Goal: Task Accomplishment & Management: Use online tool/utility

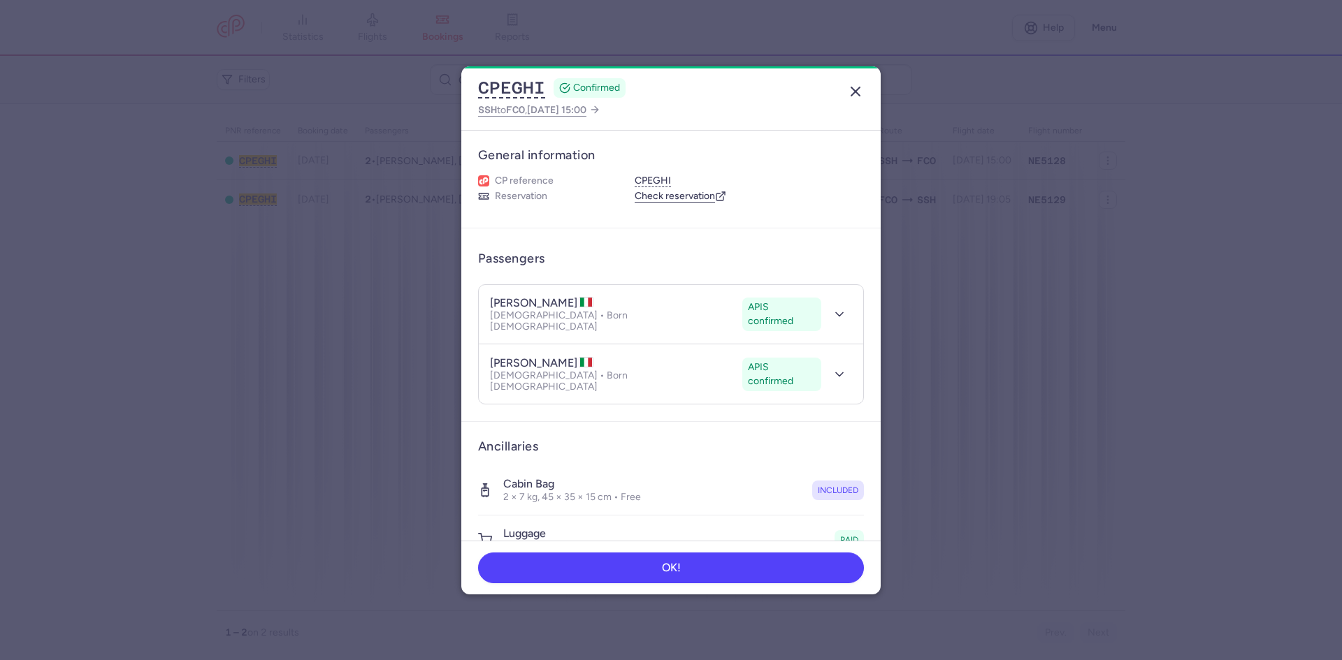
click at [856, 87] on icon "button" at bounding box center [855, 91] width 17 height 17
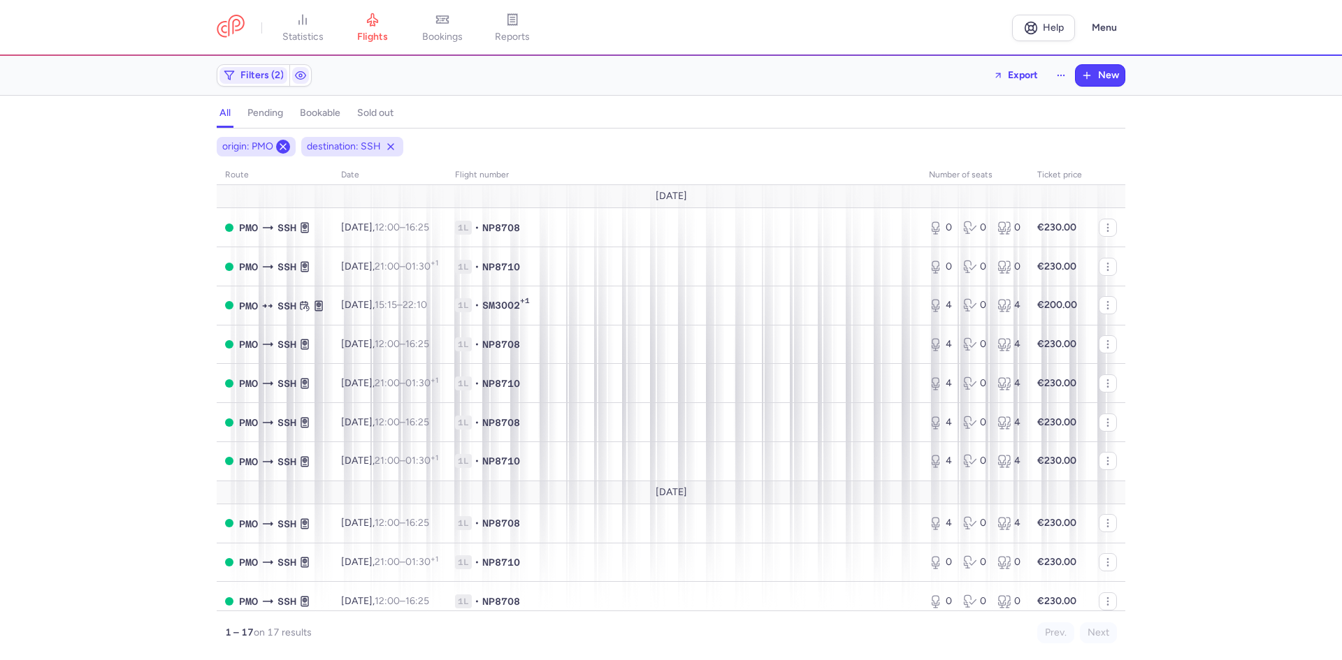
click at [286, 149] on line at bounding box center [283, 147] width 6 height 6
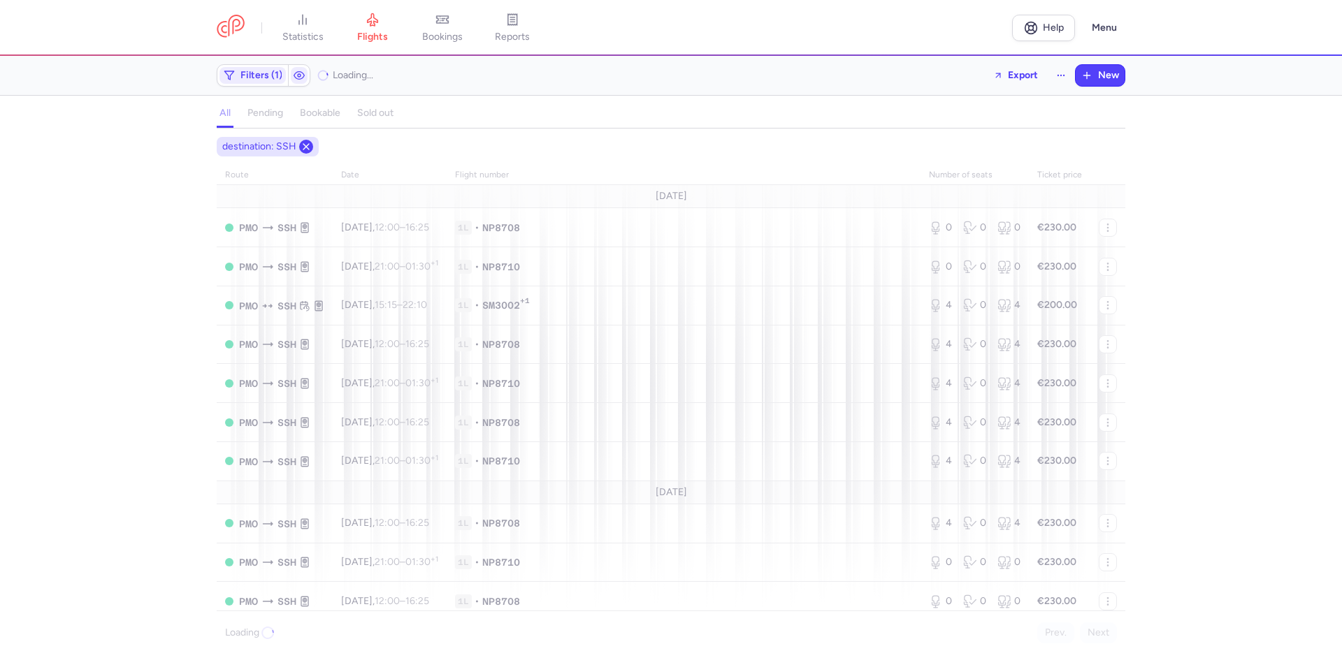
click at [305, 151] on icon at bounding box center [306, 146] width 11 height 11
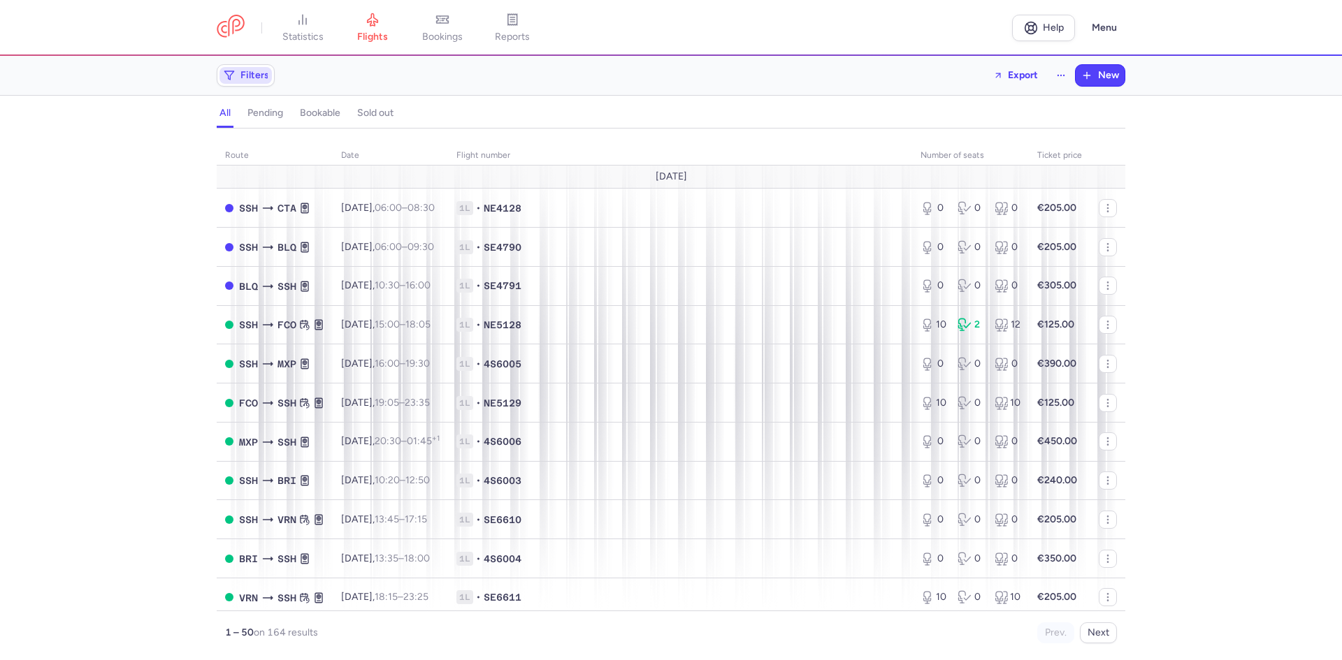
click at [238, 78] on span "Filters" at bounding box center [245, 75] width 52 height 17
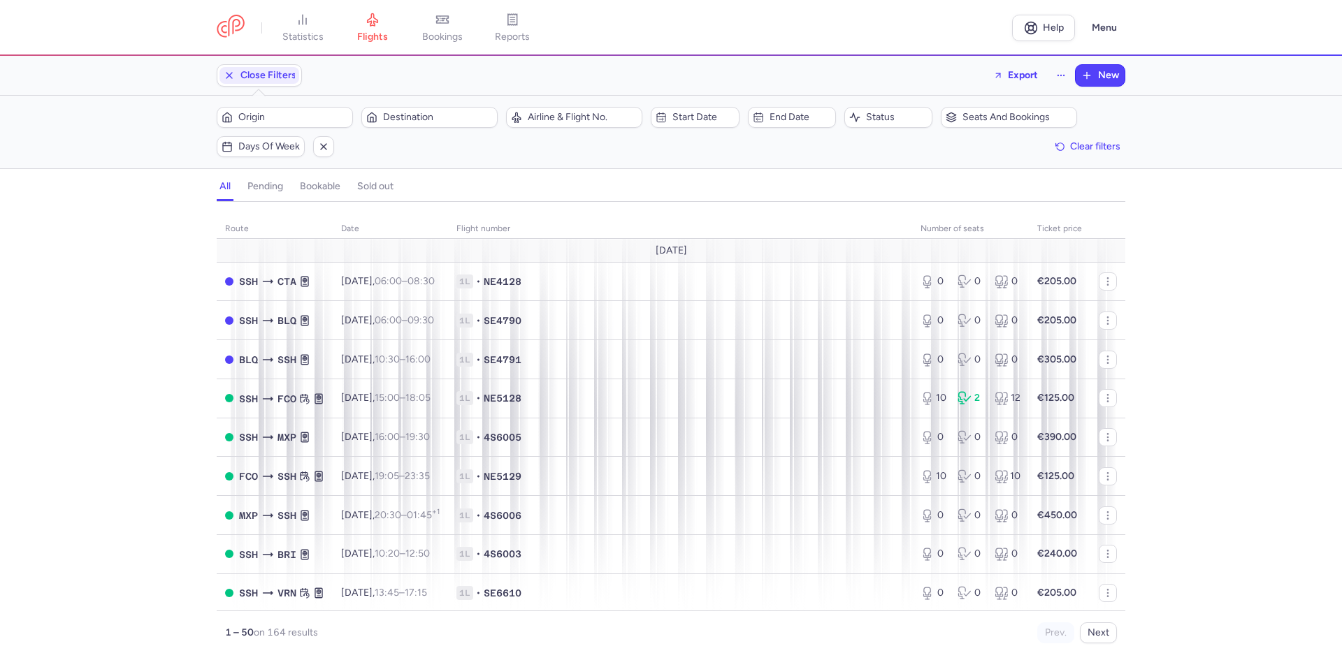
click at [261, 103] on div "Origin Destination" at bounding box center [356, 117] width 289 height 29
click at [271, 123] on span "Origin" at bounding box center [293, 117] width 110 height 11
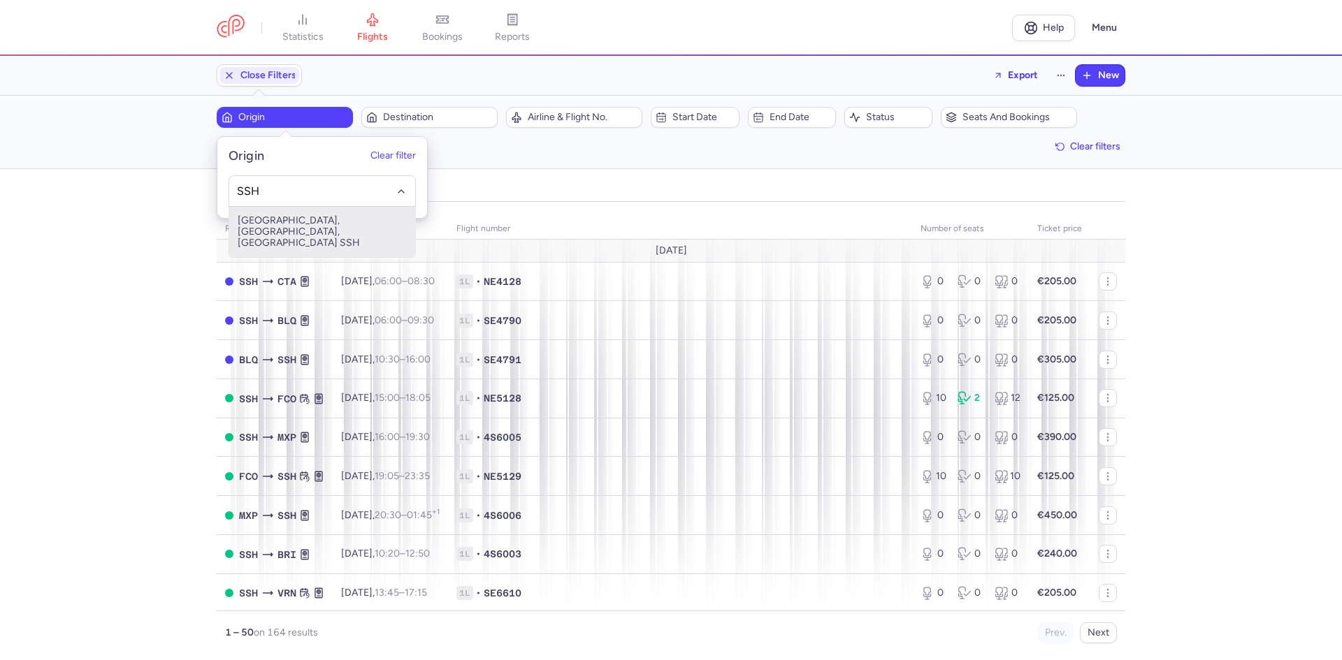
click at [259, 229] on span "[GEOGRAPHIC_DATA], [GEOGRAPHIC_DATA], [GEOGRAPHIC_DATA] SSH" at bounding box center [322, 232] width 186 height 50
type input "SSH"
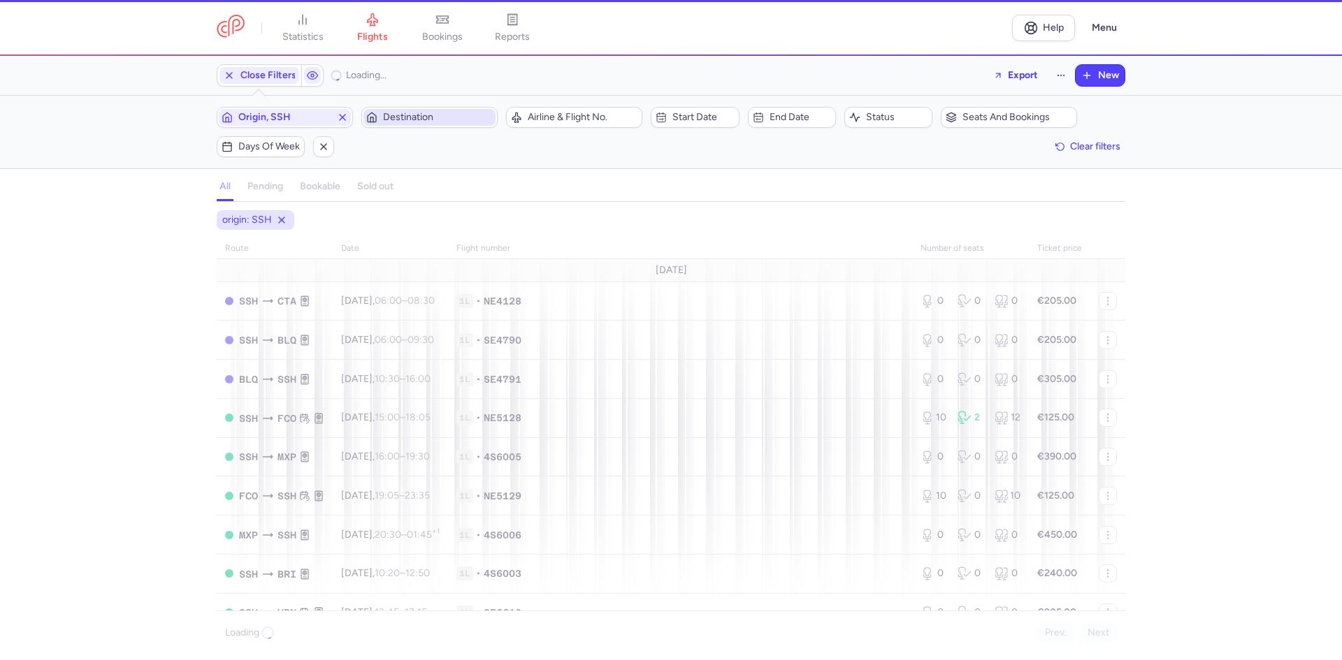
click at [460, 119] on span "Destination" at bounding box center [438, 117] width 110 height 11
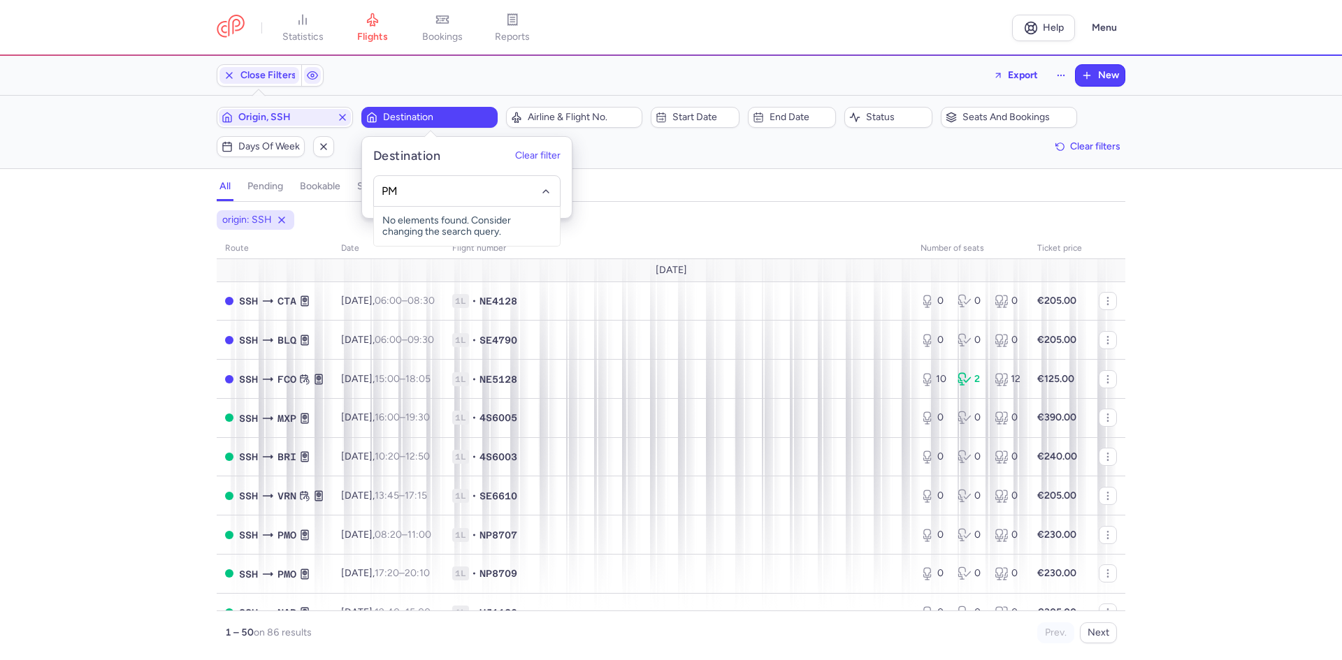
type input "PMO"
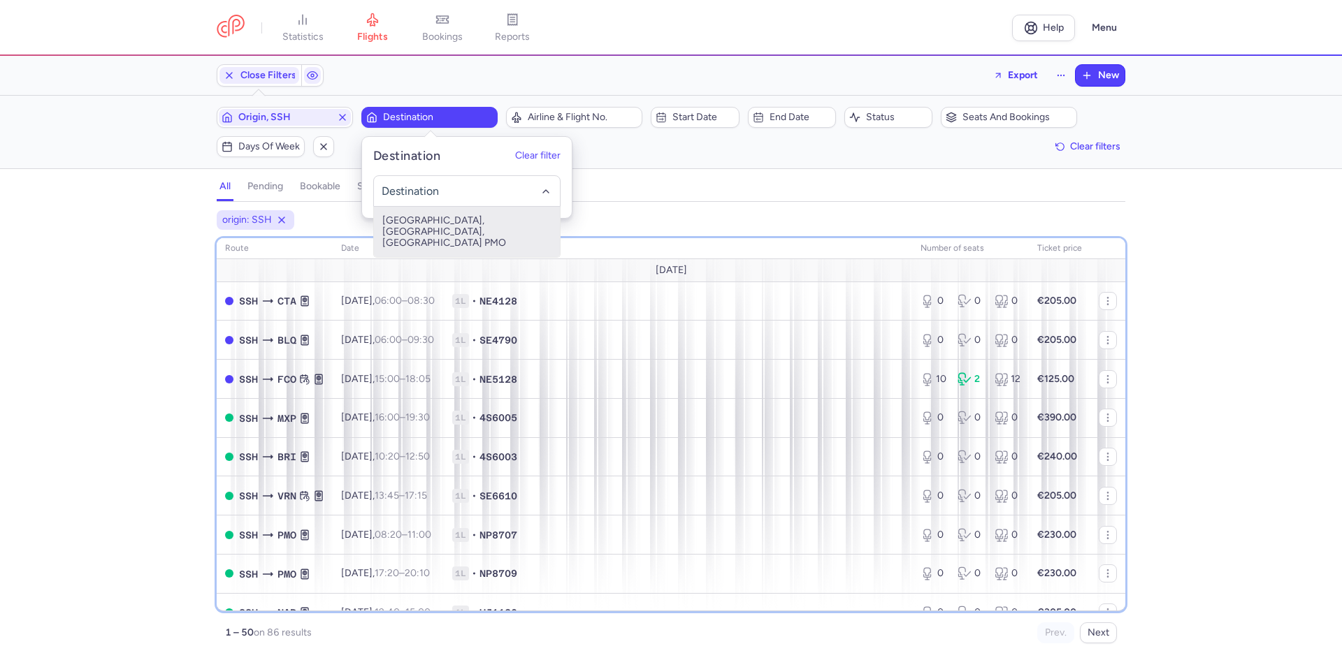
click at [496, 239] on th "Flight number" at bounding box center [678, 248] width 468 height 21
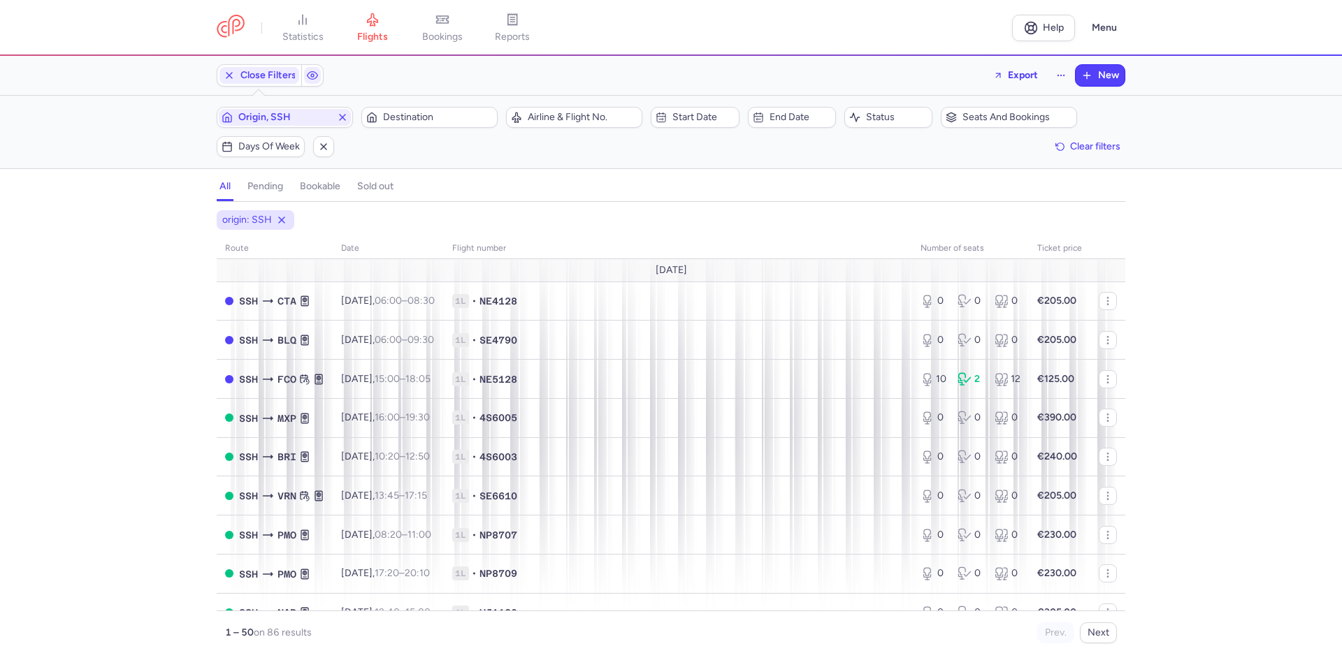
drag, startPoint x: 464, startPoint y: 113, endPoint x: 460, endPoint y: 129, distance: 16.6
click at [461, 113] on span "Destination" at bounding box center [438, 117] width 110 height 11
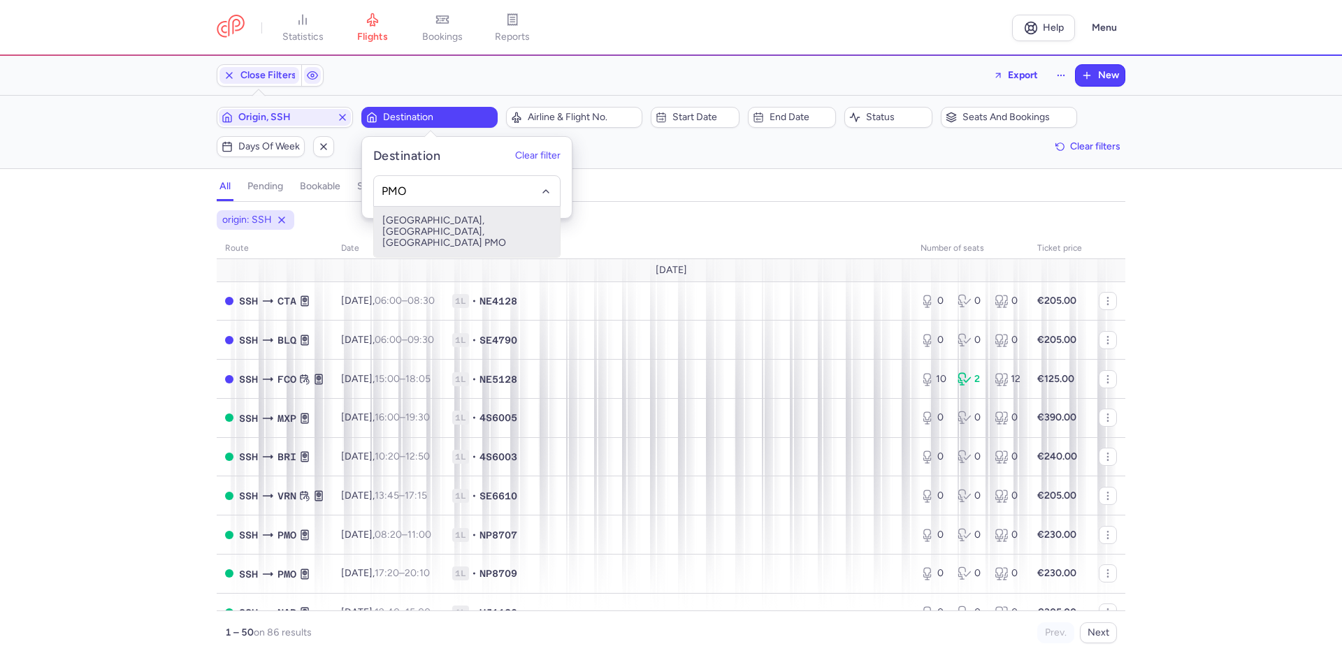
click at [451, 217] on span "[GEOGRAPHIC_DATA], [GEOGRAPHIC_DATA], [GEOGRAPHIC_DATA] PMO" at bounding box center [467, 232] width 186 height 50
type input "PMO"
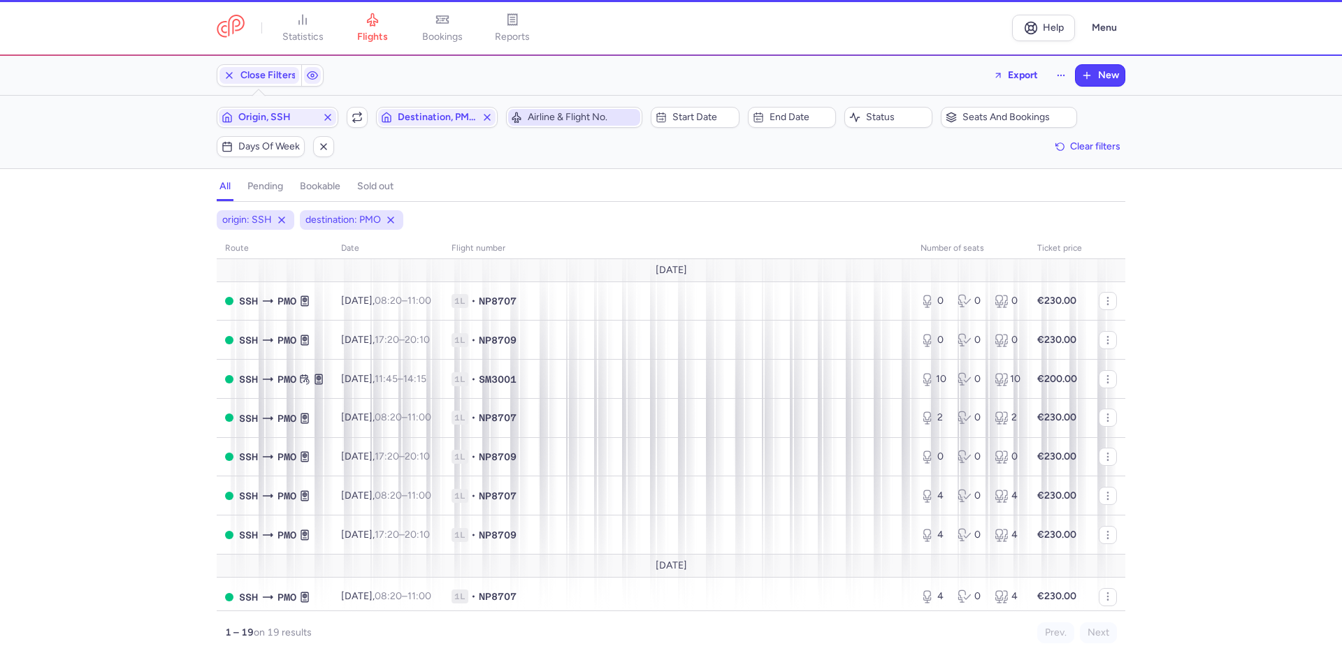
click at [542, 117] on span "Airline & Flight No." at bounding box center [583, 117] width 110 height 11
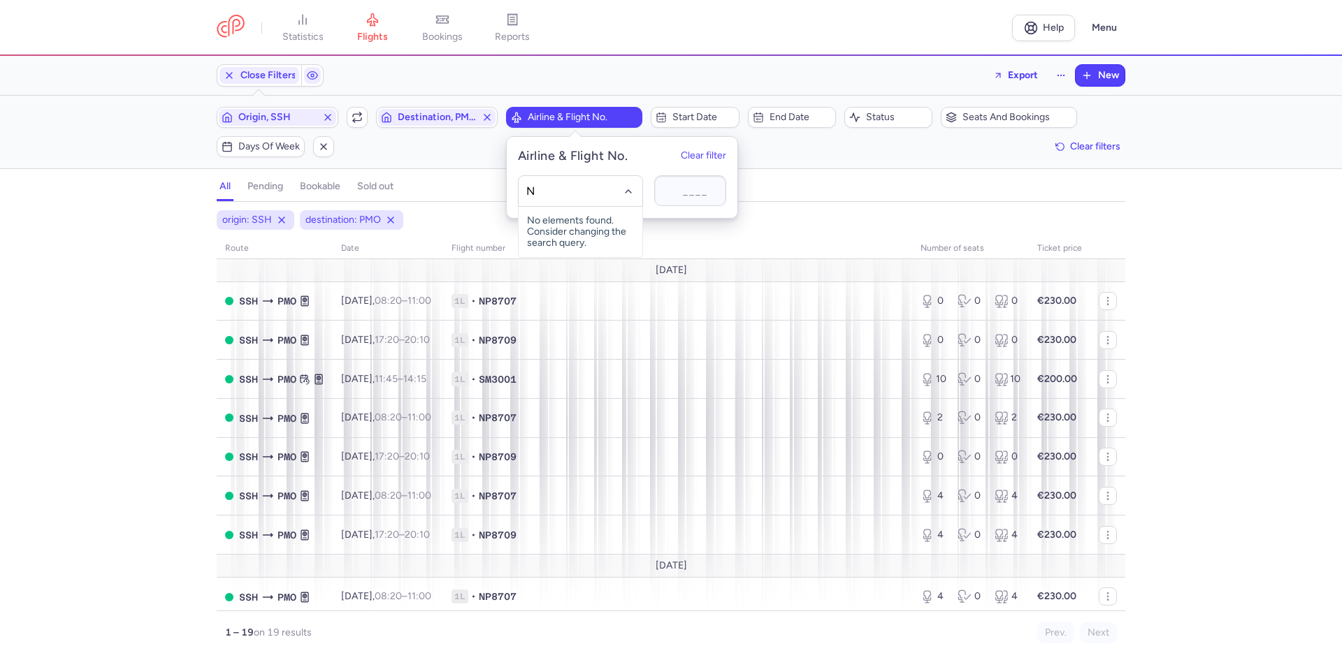
type input "NP"
click at [574, 219] on span "Nile Air" at bounding box center [562, 222] width 31 height 11
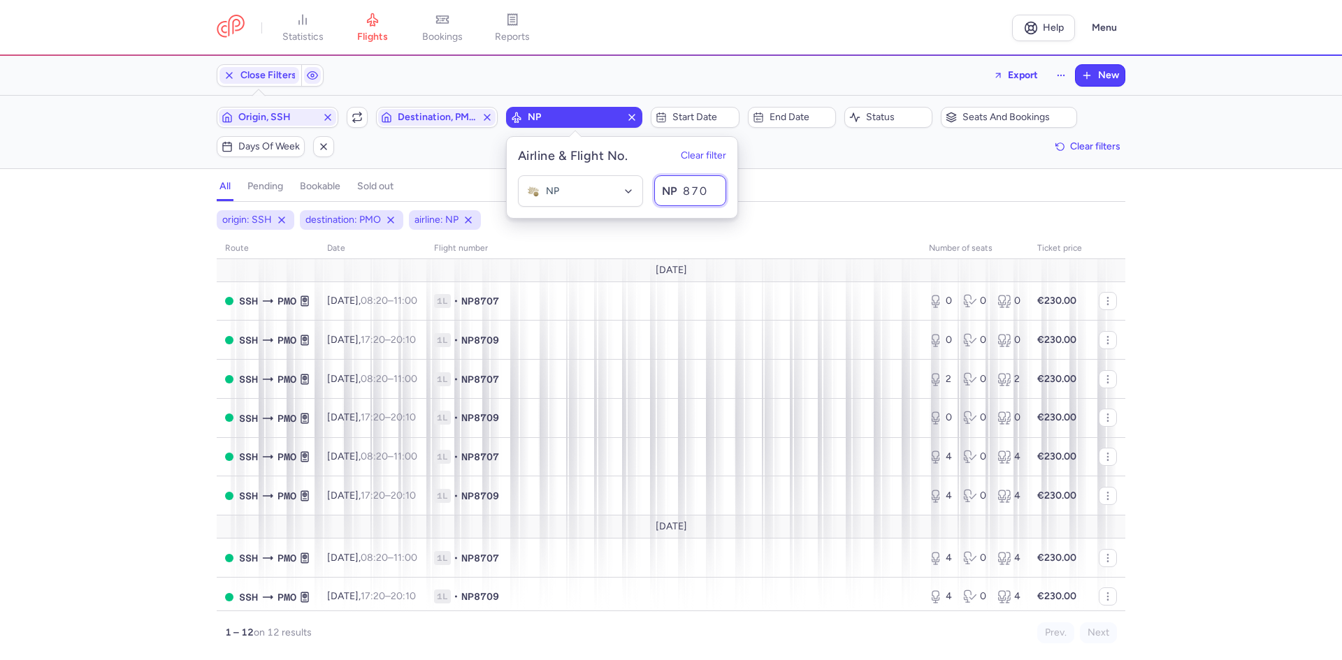
type input "8707"
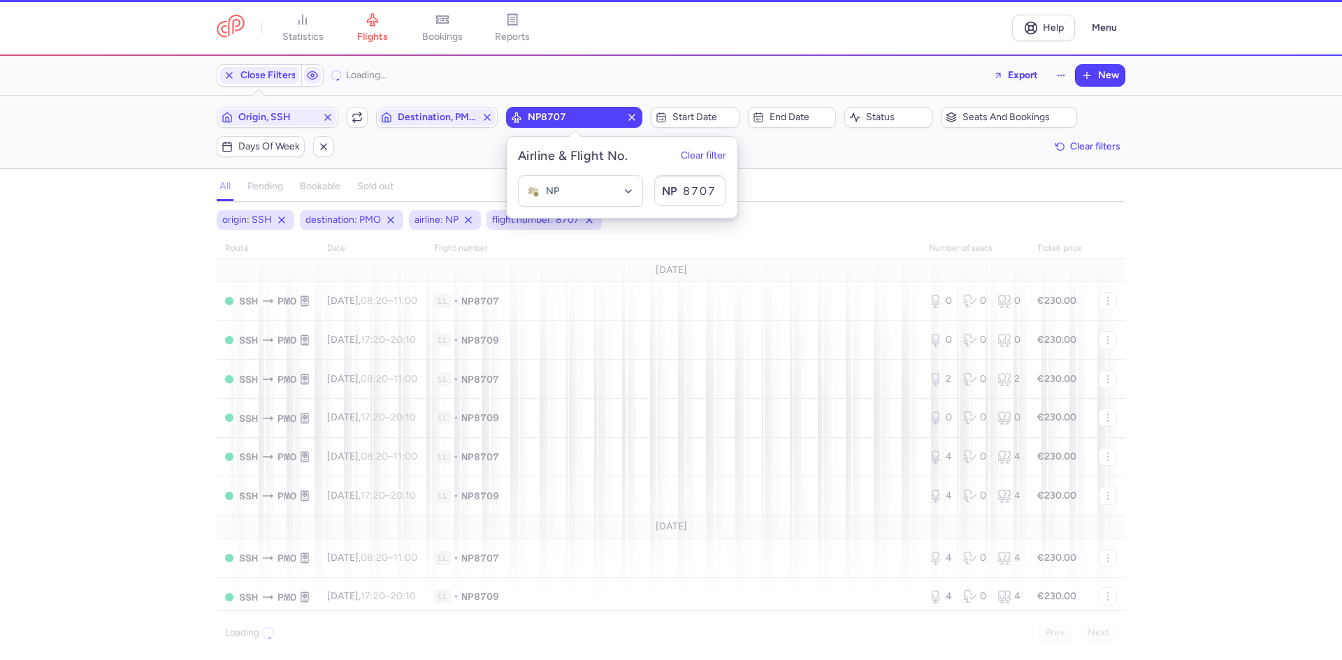
click at [139, 296] on div "origin: SSH destination: PMO airline: NP flight number: 8707 route date Flight …" at bounding box center [671, 435] width 1342 height 450
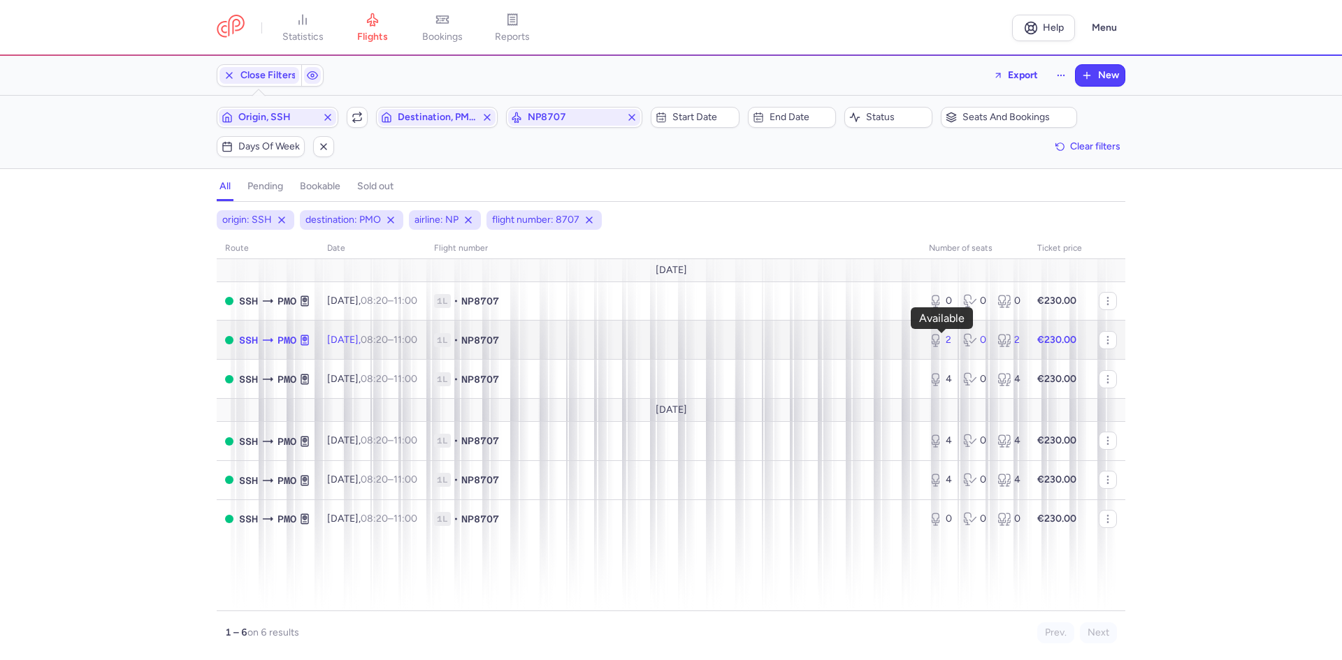
click at [949, 342] on div "2" at bounding box center [940, 340] width 23 height 14
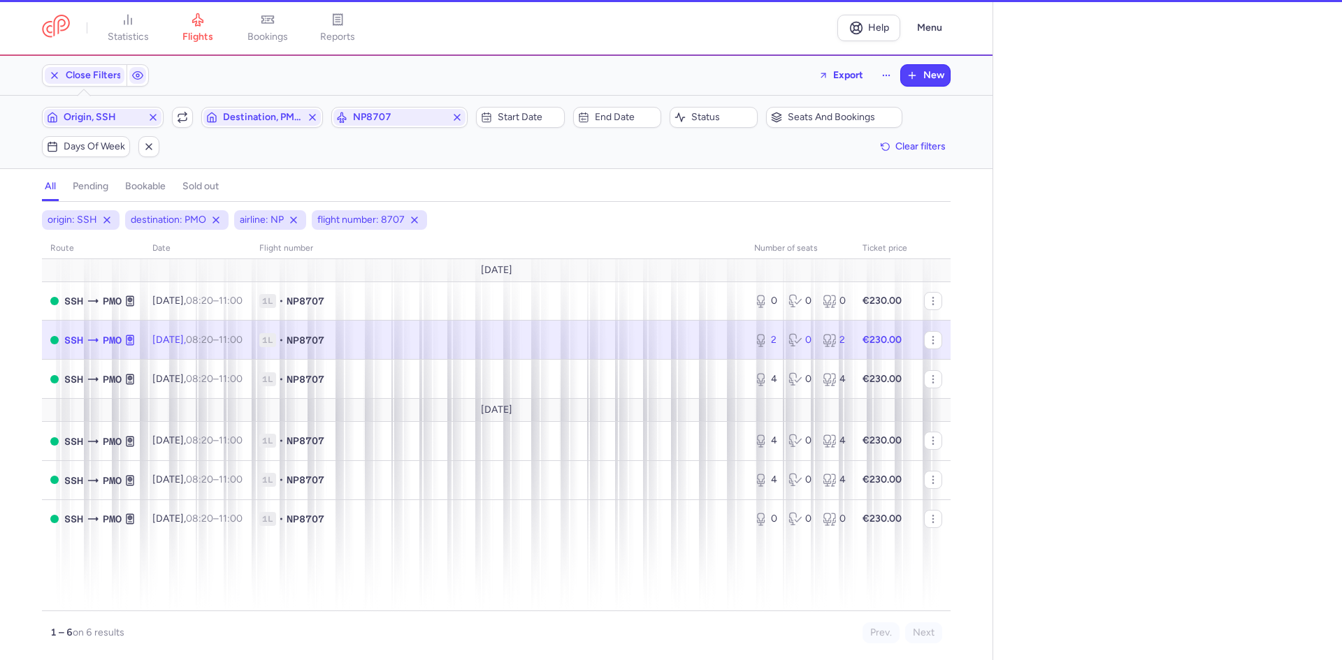
select select "days"
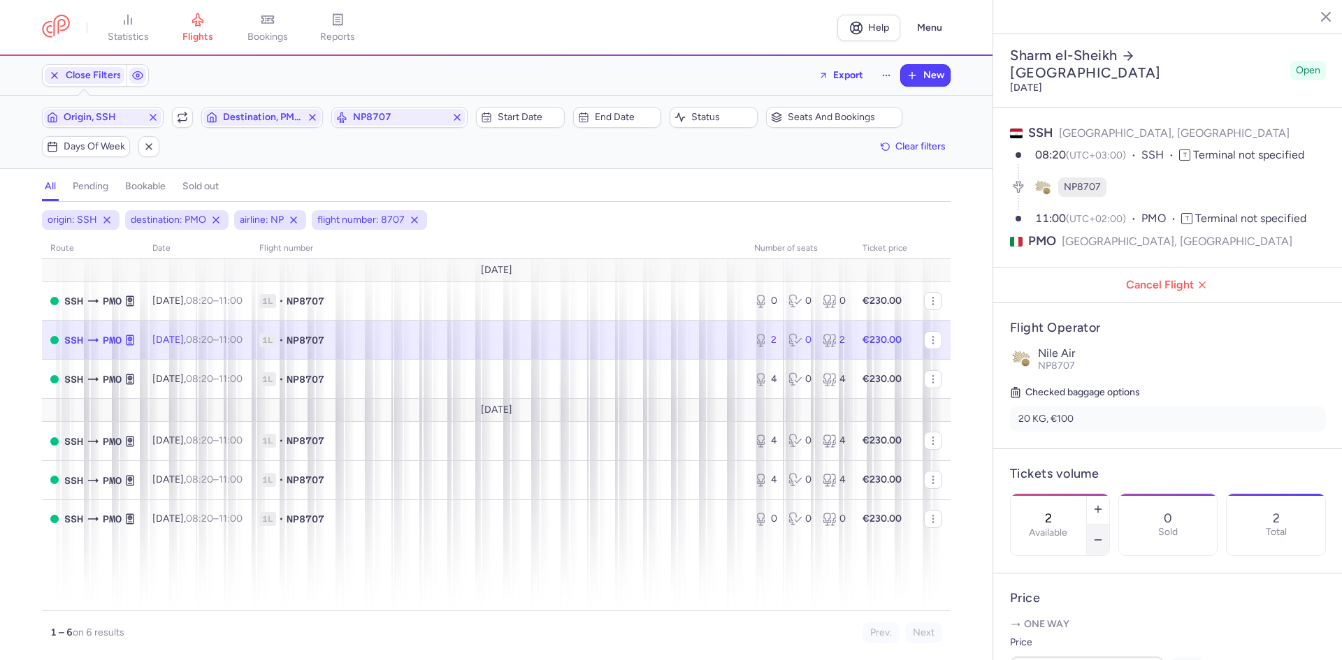
click at [1104, 535] on icon "button" at bounding box center [1097, 540] width 11 height 11
type input "0"
click at [1054, 639] on span "Save changes" at bounding box center [1056, 633] width 69 height 13
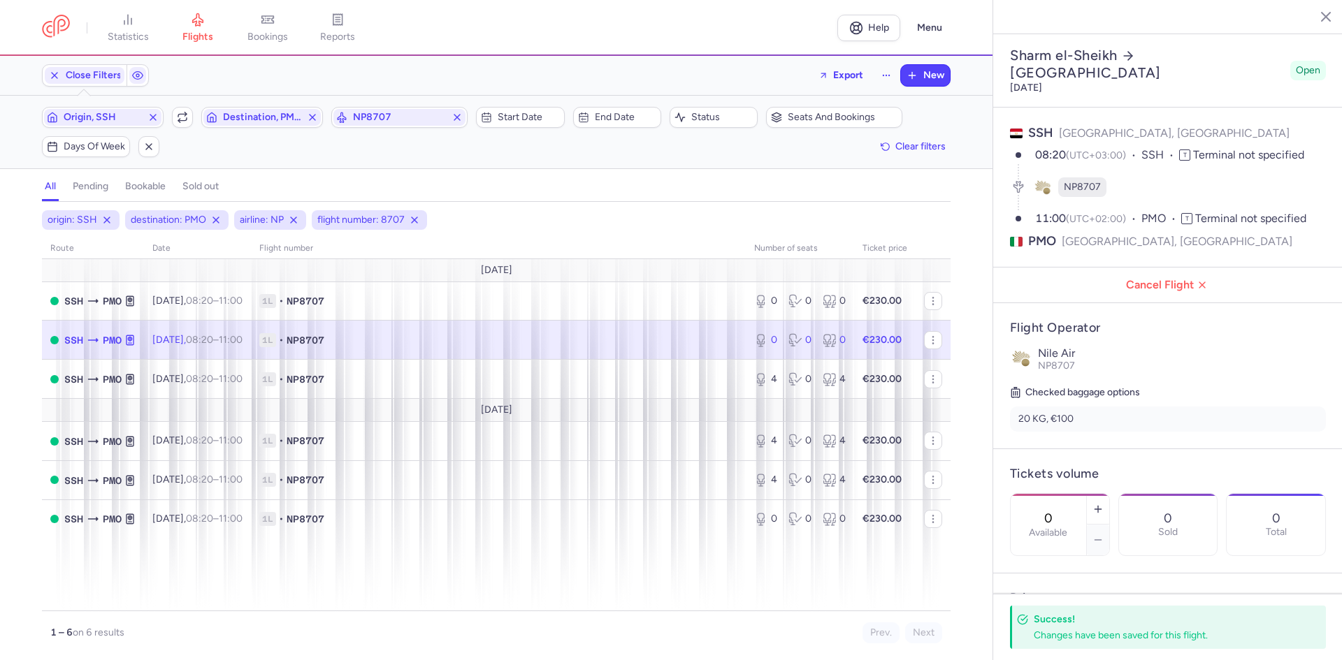
click at [1314, 17] on line "button" at bounding box center [1315, 16] width 7 height 7
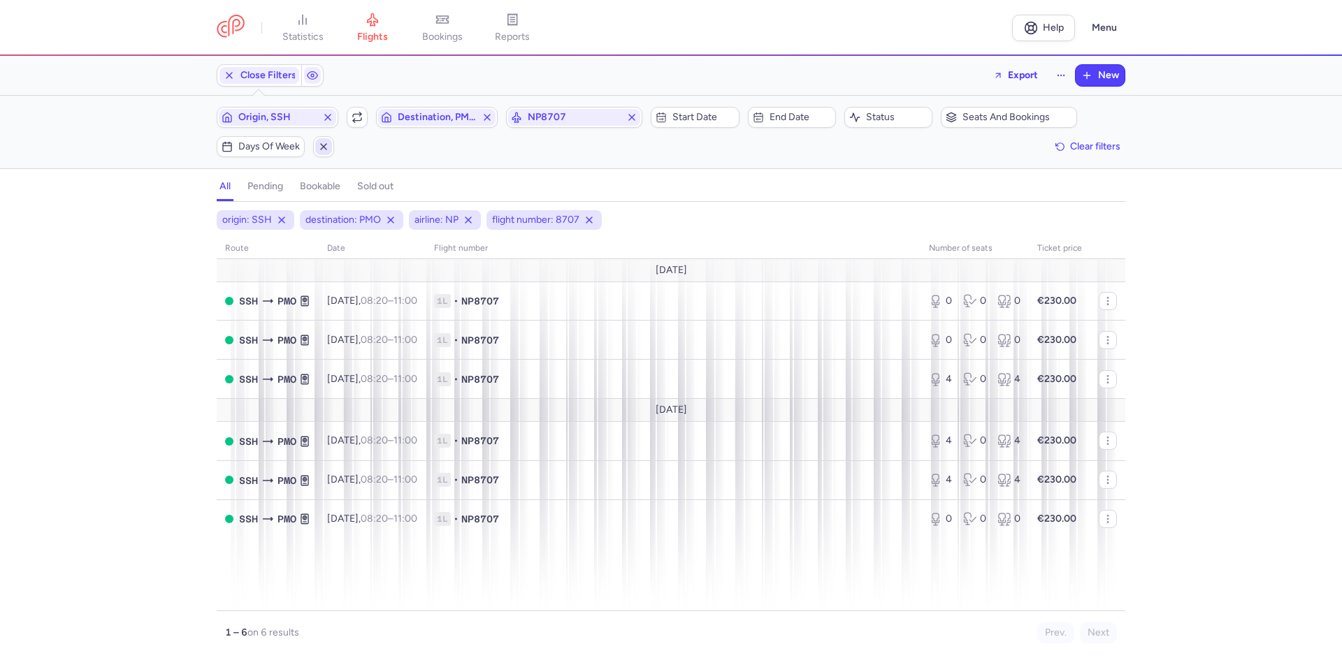
click at [319, 136] on button "button" at bounding box center [323, 146] width 21 height 21
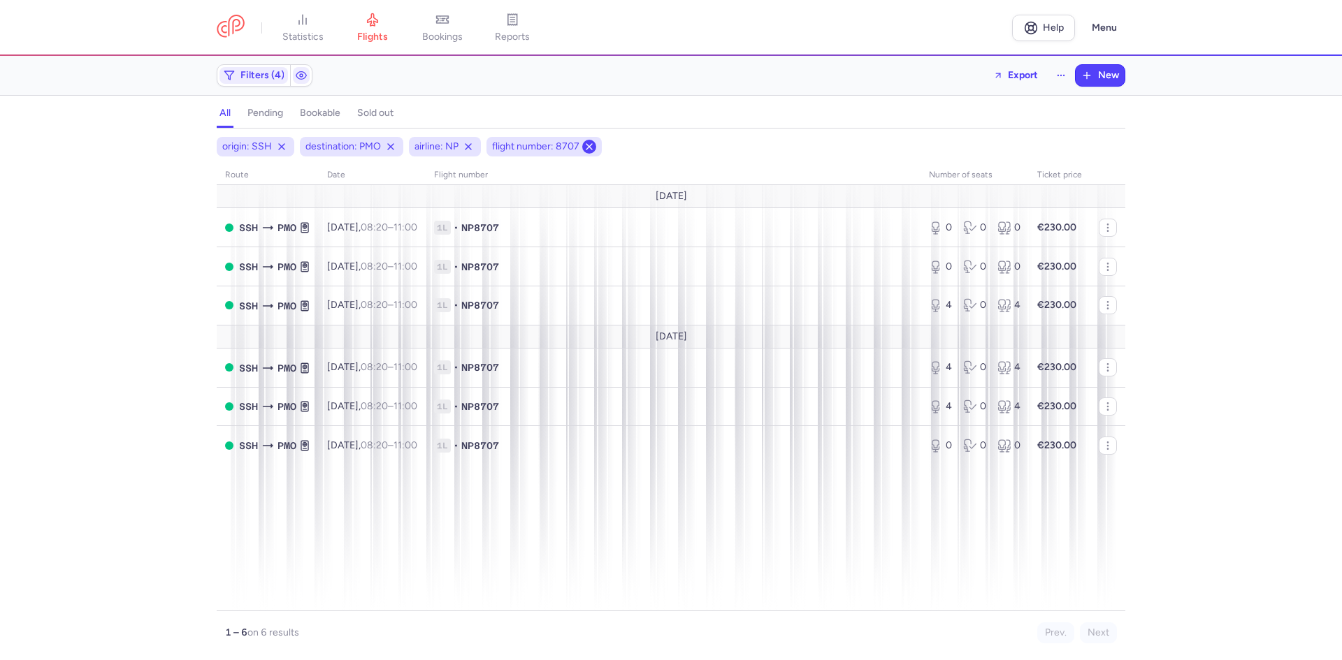
click at [591, 145] on icon at bounding box center [589, 146] width 11 height 11
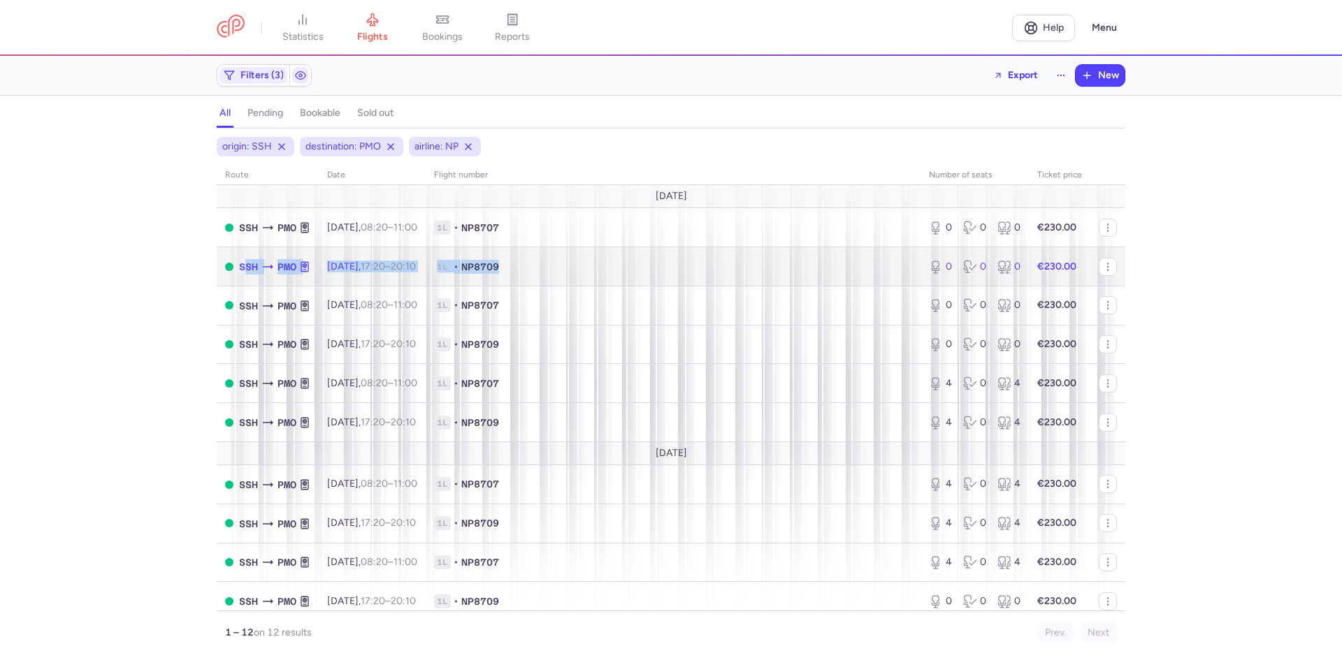
drag, startPoint x: 612, startPoint y: 264, endPoint x: 238, endPoint y: 266, distance: 373.9
click at [238, 266] on tr "SSH PMO [DATE] 17:20 – 20:10 +0 1L • NP8709 0 0 0 €230.00" at bounding box center [671, 266] width 909 height 39
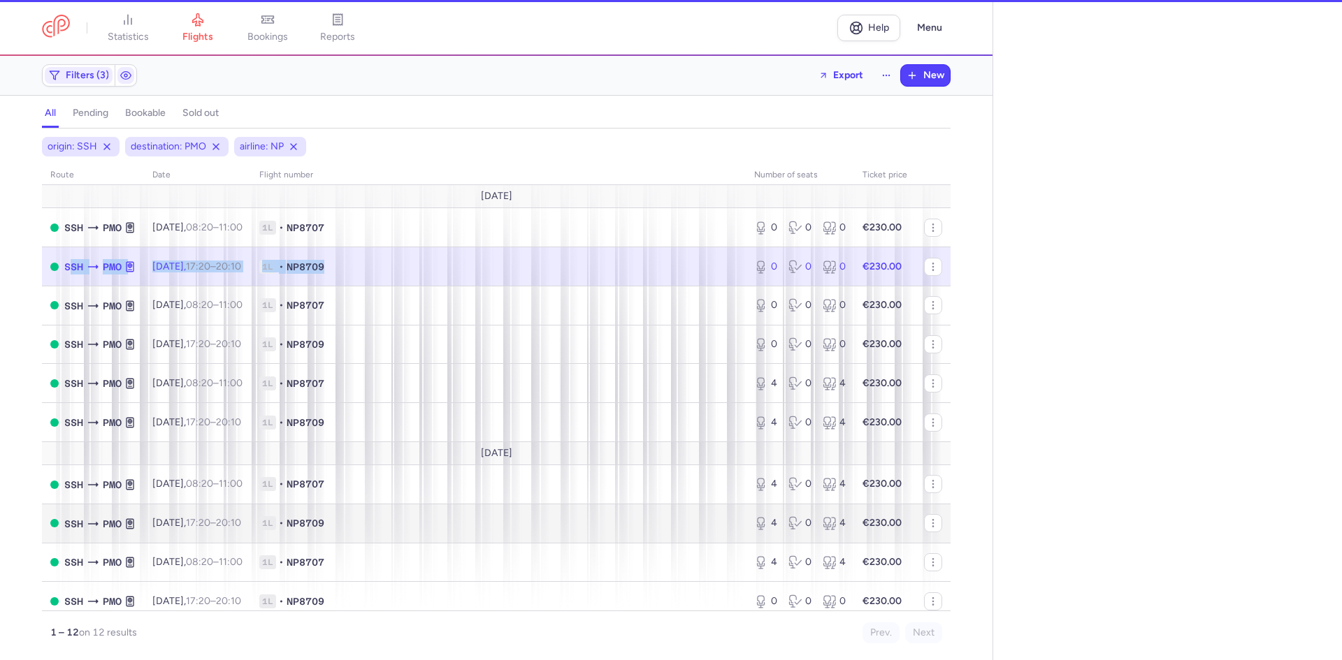
select select "days"
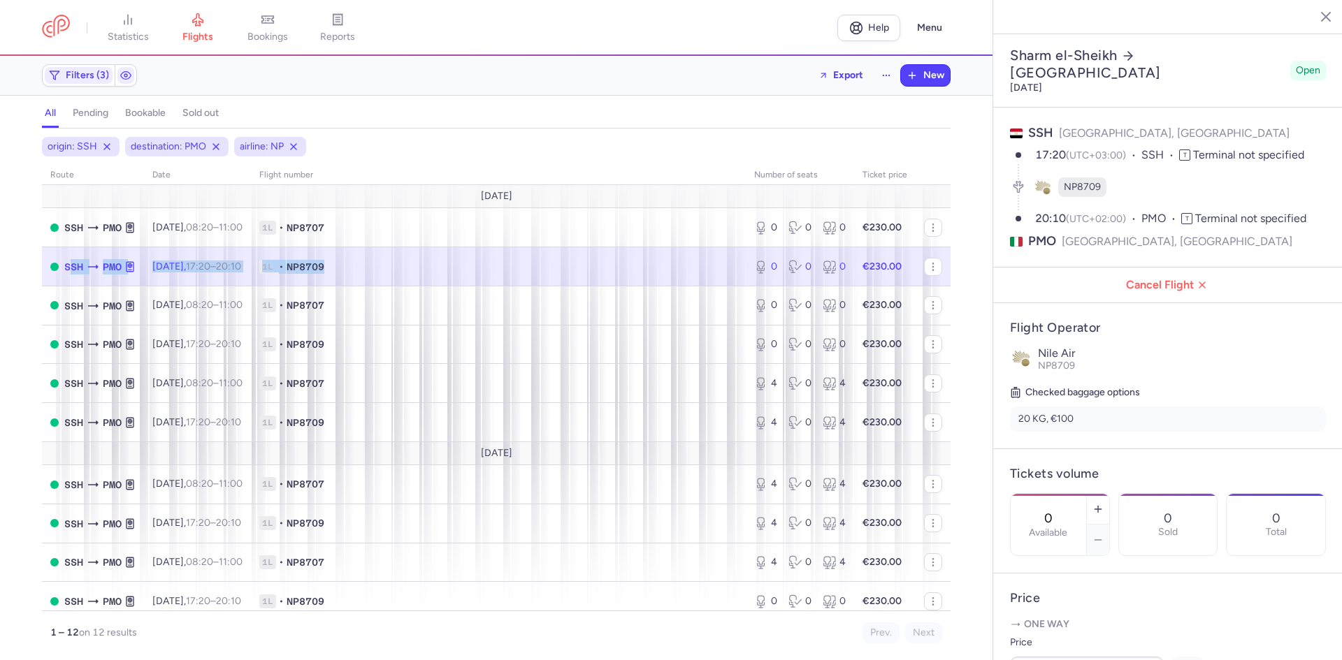
click at [1316, 24] on button "button" at bounding box center [1315, 16] width 21 height 21
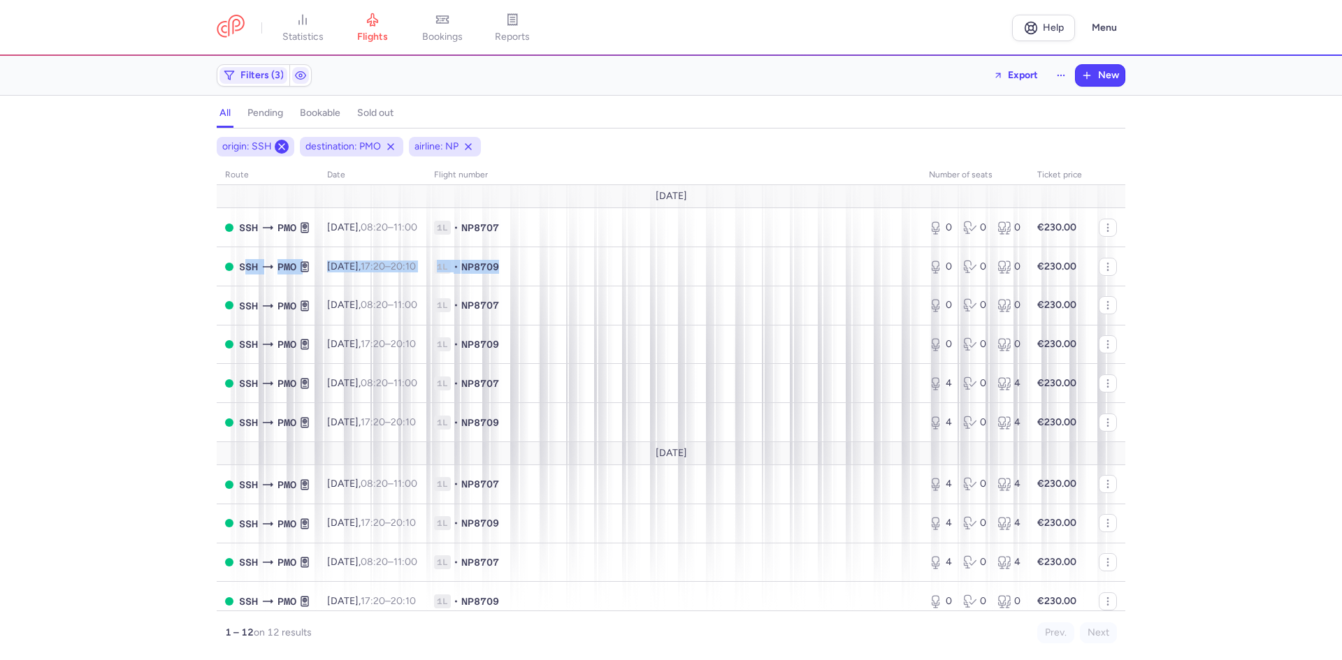
click at [280, 146] on icon at bounding box center [281, 146] width 11 height 11
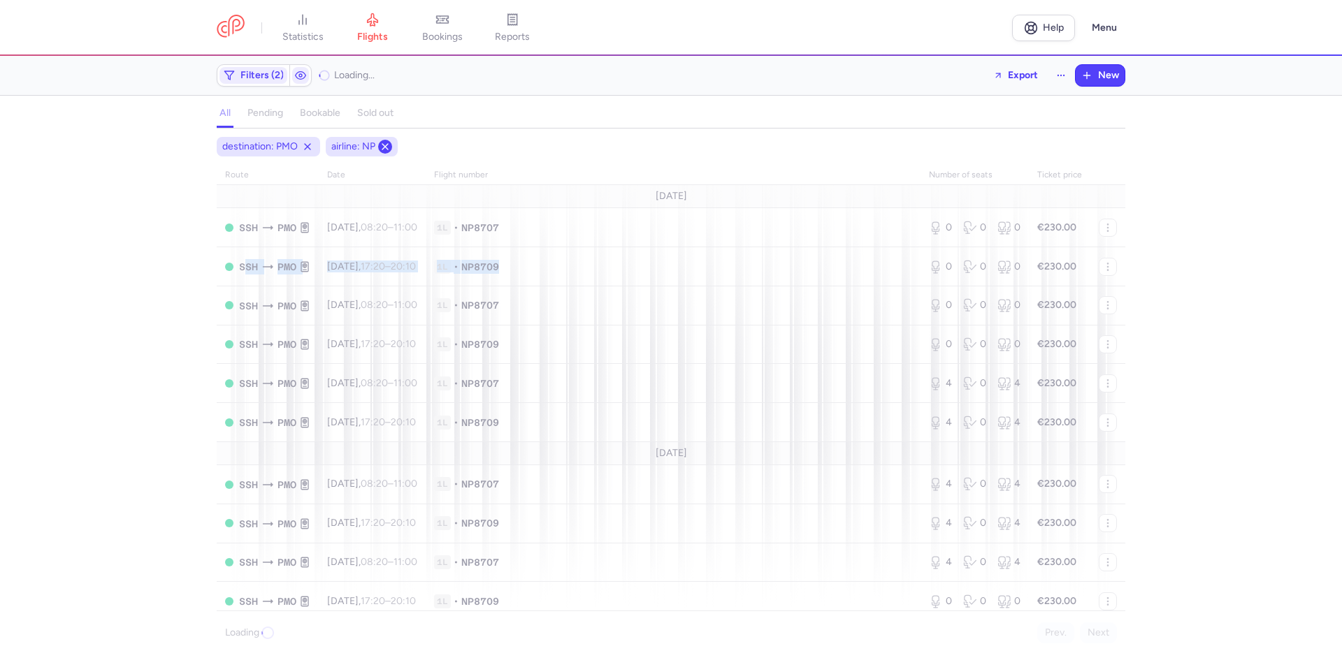
click at [386, 147] on line at bounding box center [385, 147] width 6 height 6
